Goal: Task Accomplishment & Management: Manage account settings

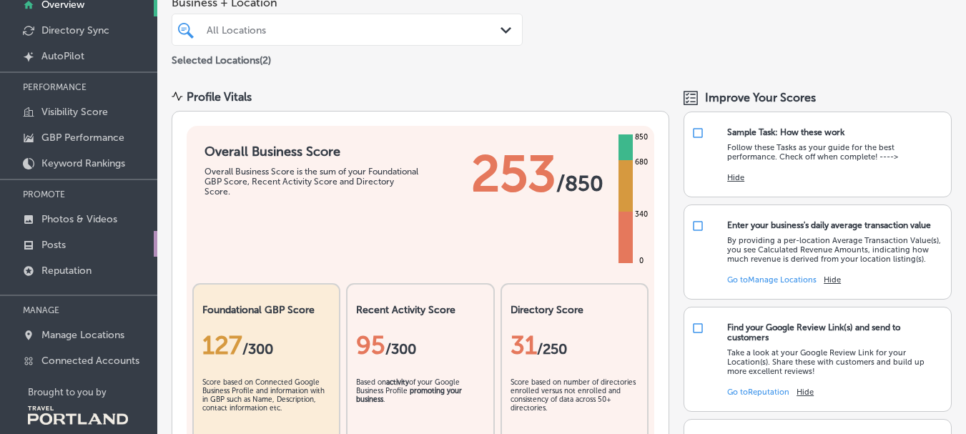
scroll to position [118, 0]
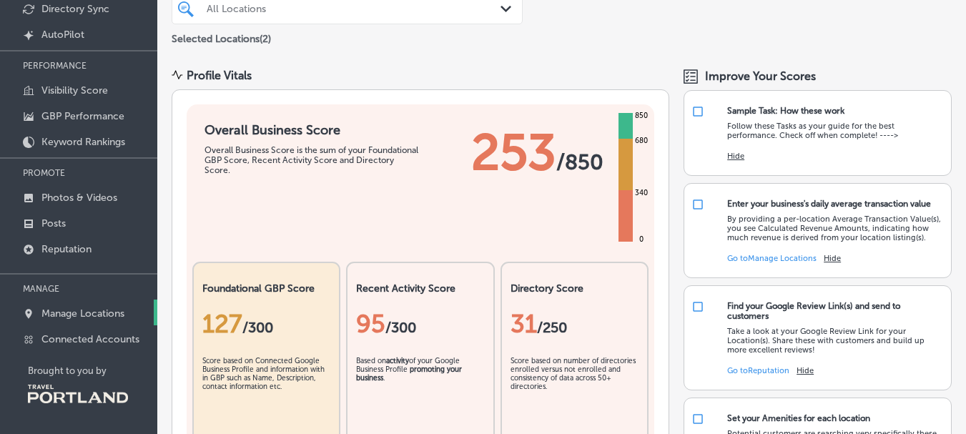
click at [72, 319] on p "Manage Locations" at bounding box center [82, 314] width 83 height 12
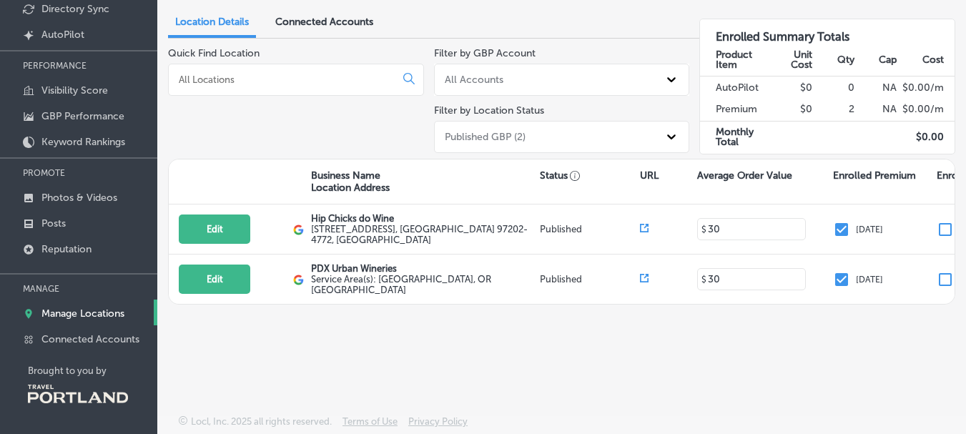
click at [318, 81] on input at bounding box center [284, 79] width 215 height 13
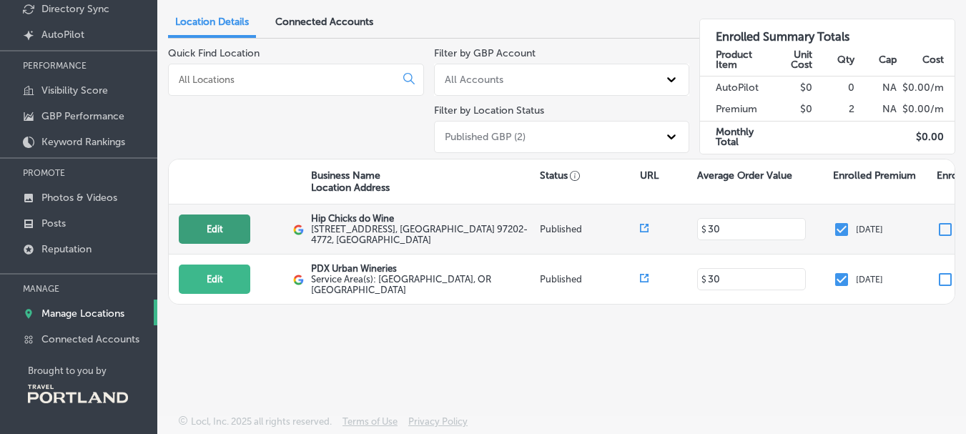
click at [227, 231] on button "Edit" at bounding box center [215, 229] width 72 height 29
select select "US"
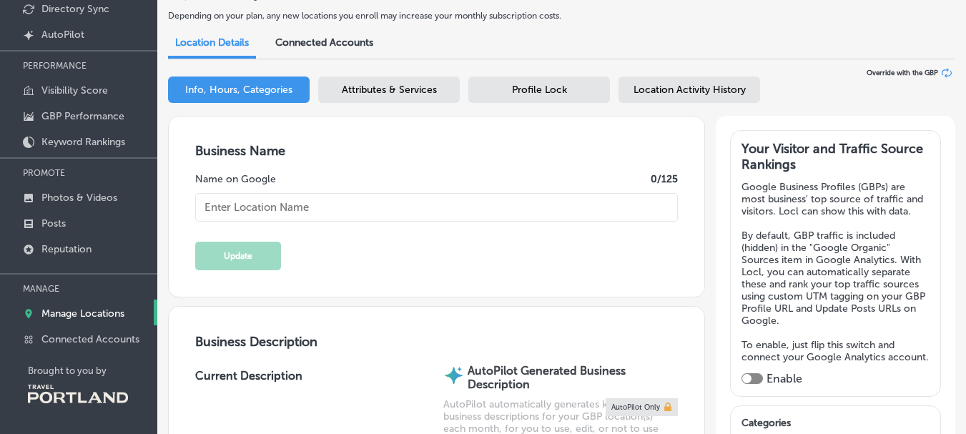
type textarea "Hip Chicks do Wine is Portland’s Oldest Urban Winery. Established in [DATE] we …"
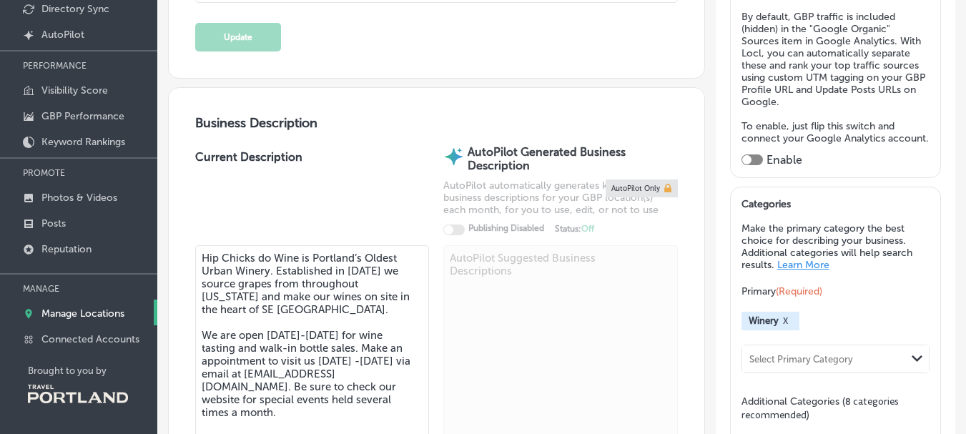
type input "[EMAIL_ADDRESS][DOMAIN_NAME]"
type input "[URL][DOMAIN_NAME]"
type input "[STREET_ADDRESS]"
type input "[GEOGRAPHIC_DATA]"
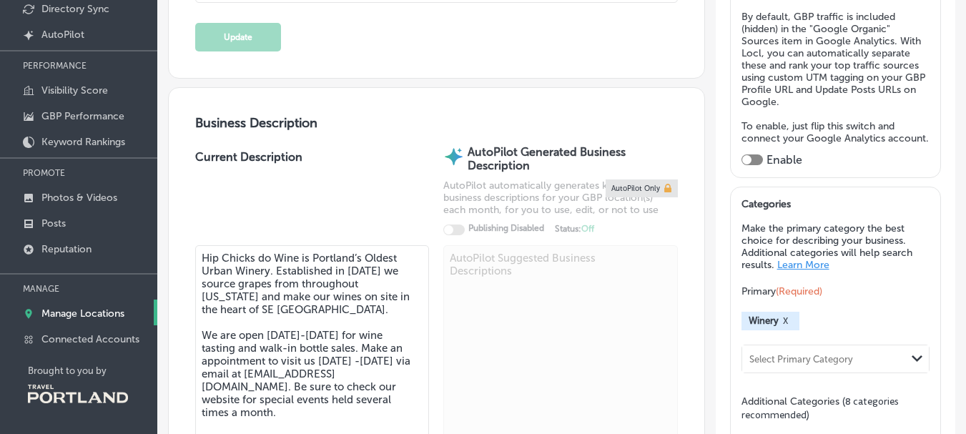
type input "97202-4772"
type input "US"
type input "[URL][DOMAIN_NAME][DOMAIN_NAME]"
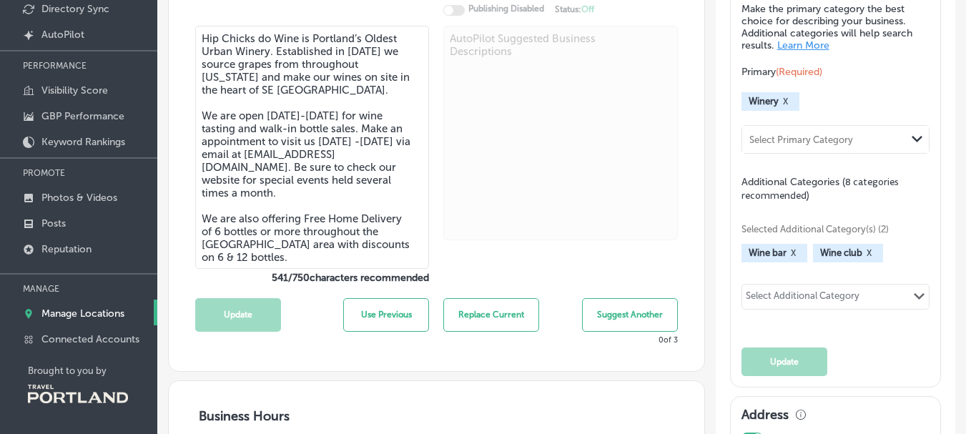
type input "Hip Chicks do Wine"
type input "[PHONE_NUMBER]"
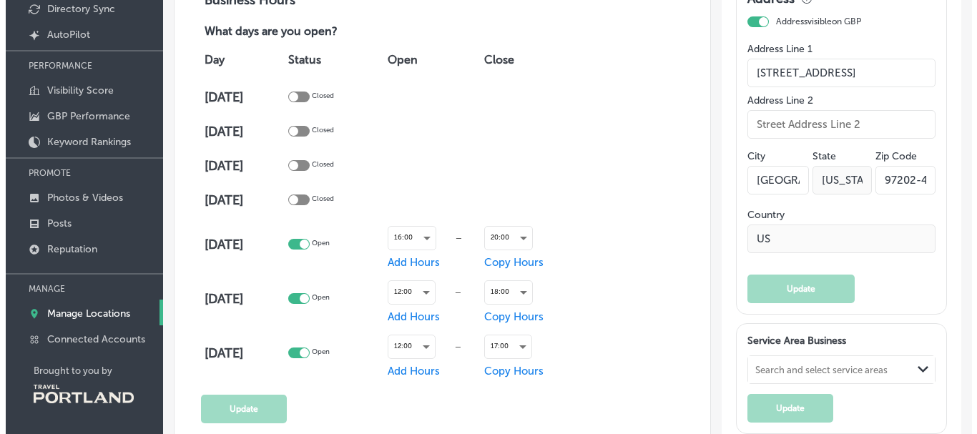
scroll to position [858, 0]
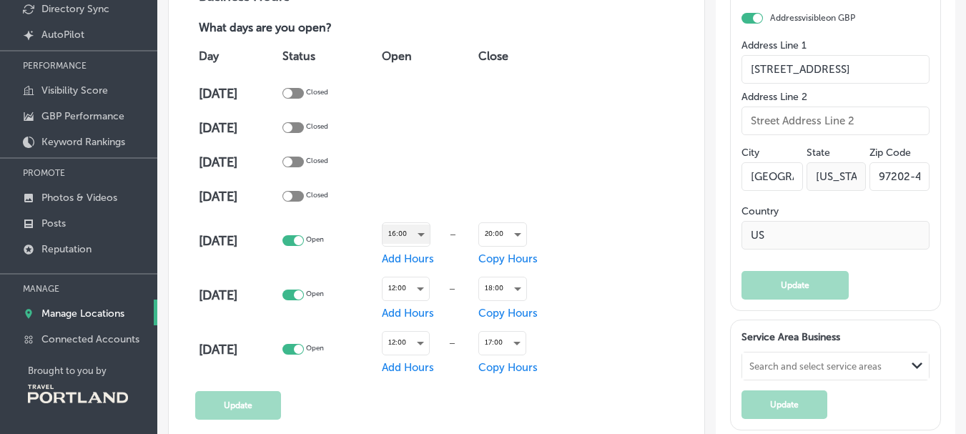
click at [415, 232] on div "16:00" at bounding box center [406, 234] width 47 height 19
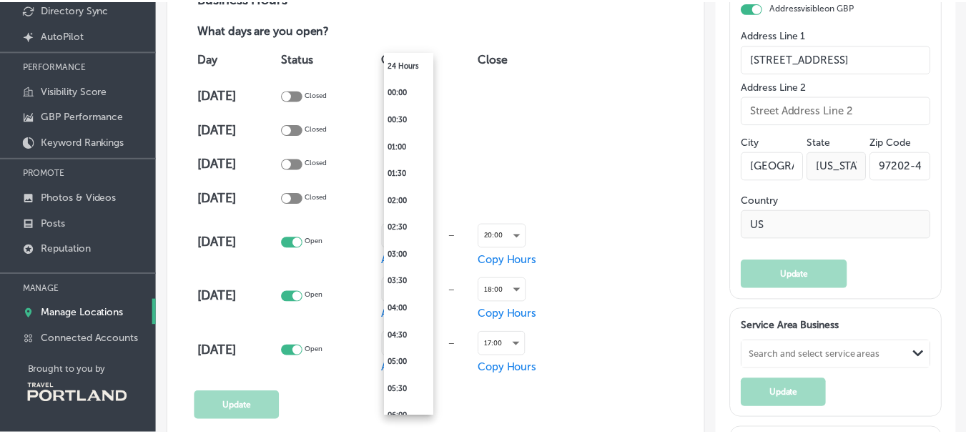
scroll to position [728, 0]
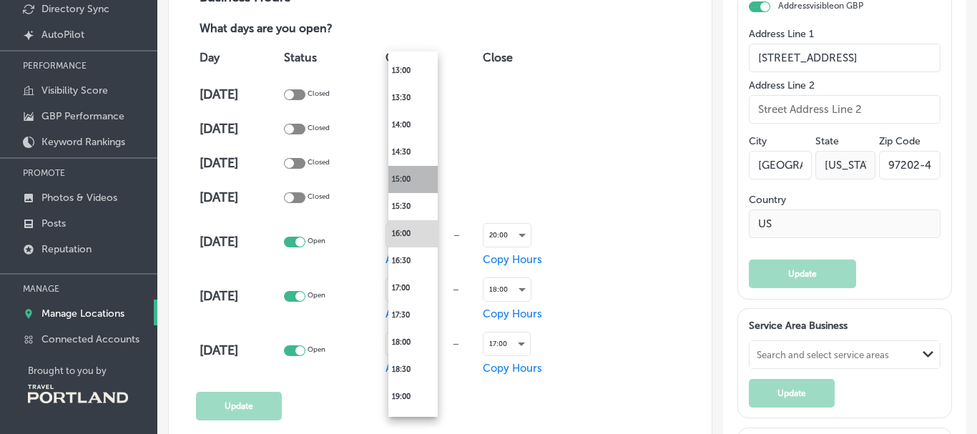
click at [409, 173] on li "15:00" at bounding box center [412, 179] width 49 height 27
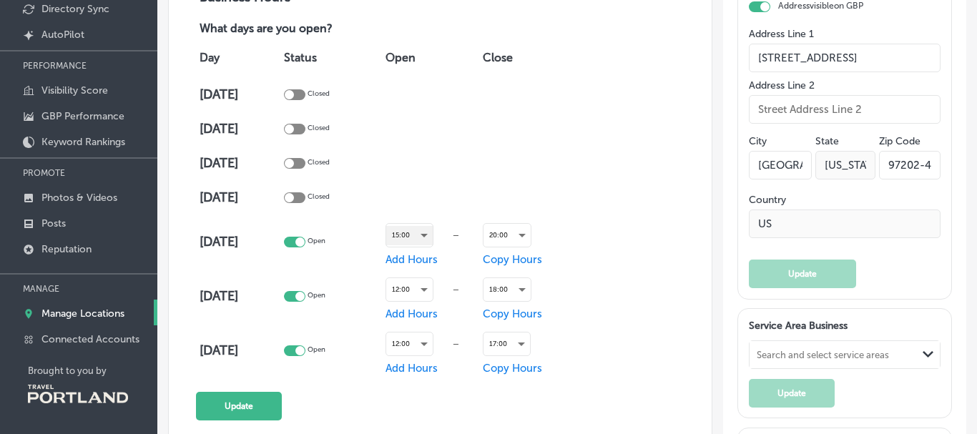
scroll to position [858, 0]
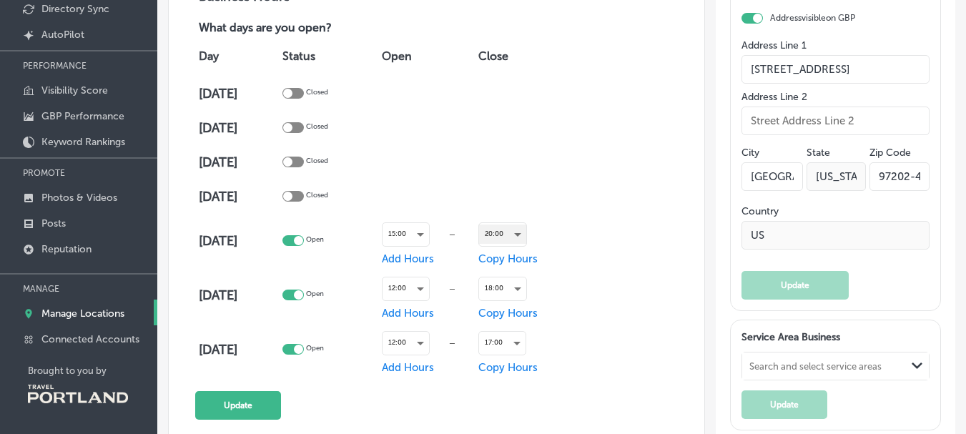
click at [495, 228] on div "20:00" at bounding box center [502, 234] width 47 height 19
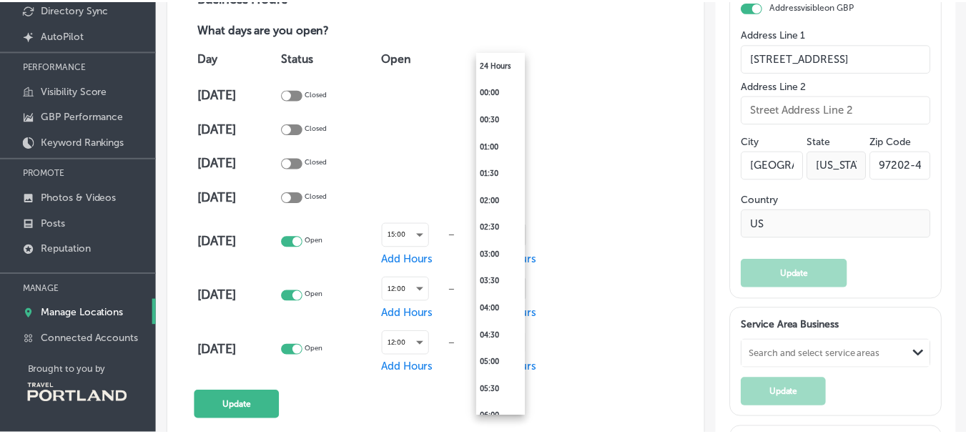
scroll to position [946, 0]
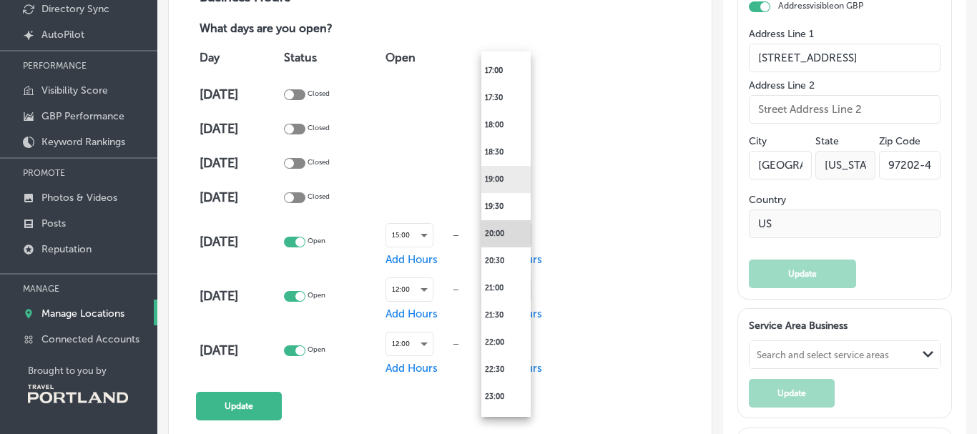
click at [500, 177] on li "19:00" at bounding box center [505, 179] width 49 height 27
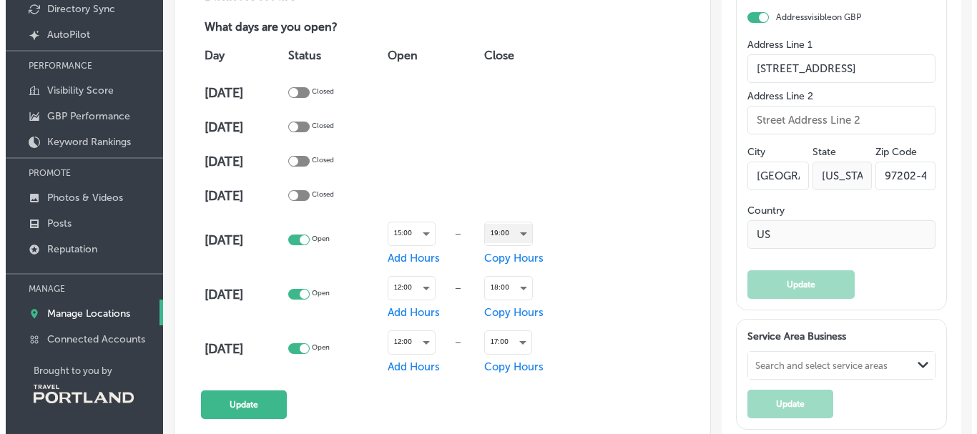
scroll to position [858, 0]
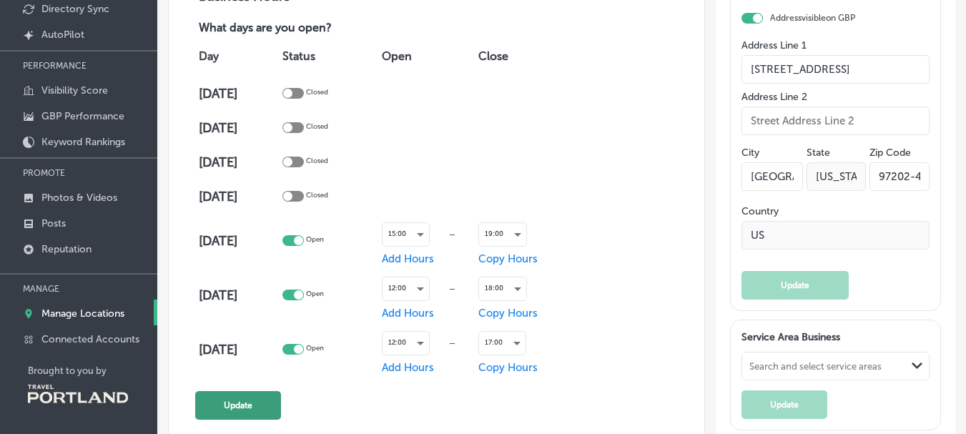
click at [209, 400] on button "Update" at bounding box center [238, 405] width 86 height 29
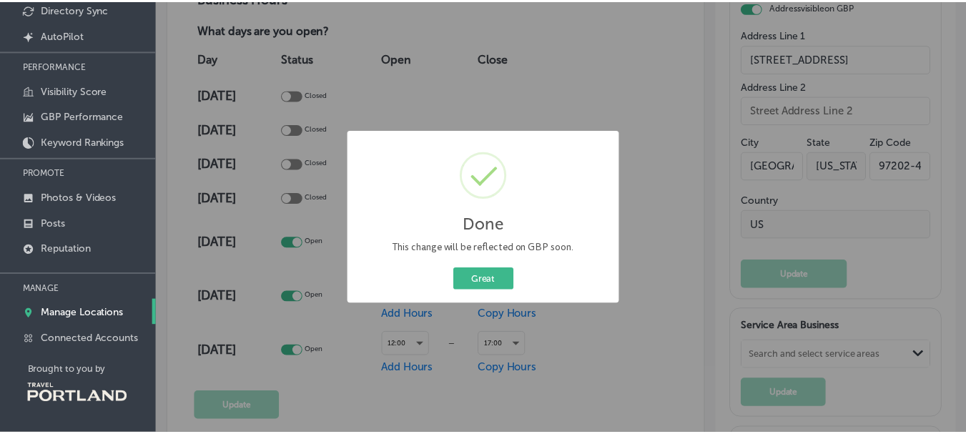
scroll to position [859, 0]
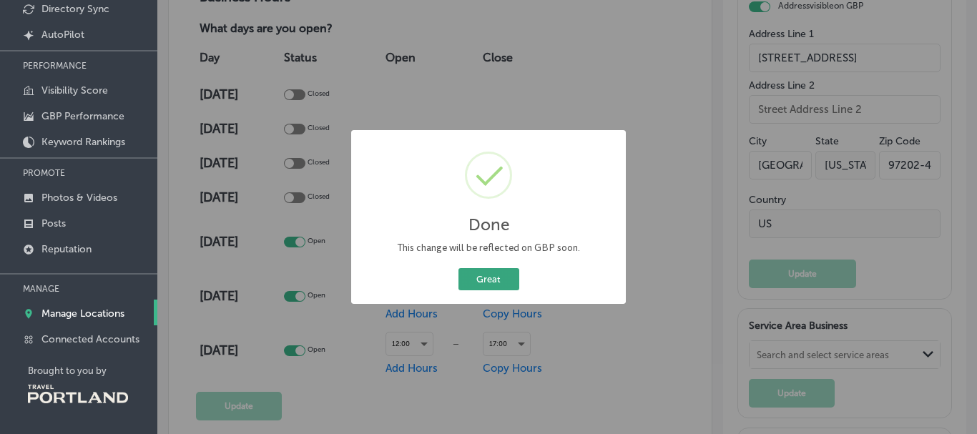
click at [496, 271] on button "Great" at bounding box center [488, 279] width 61 height 22
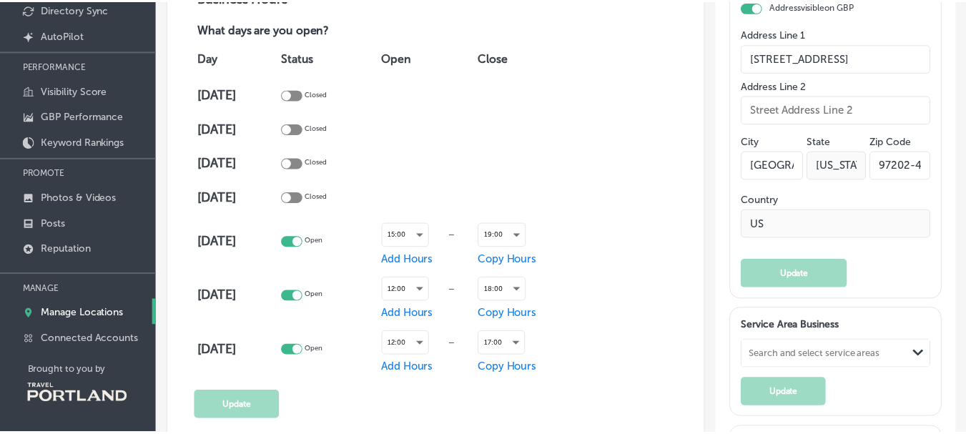
scroll to position [858, 0]
